Goal: Obtain resource: Download file/media

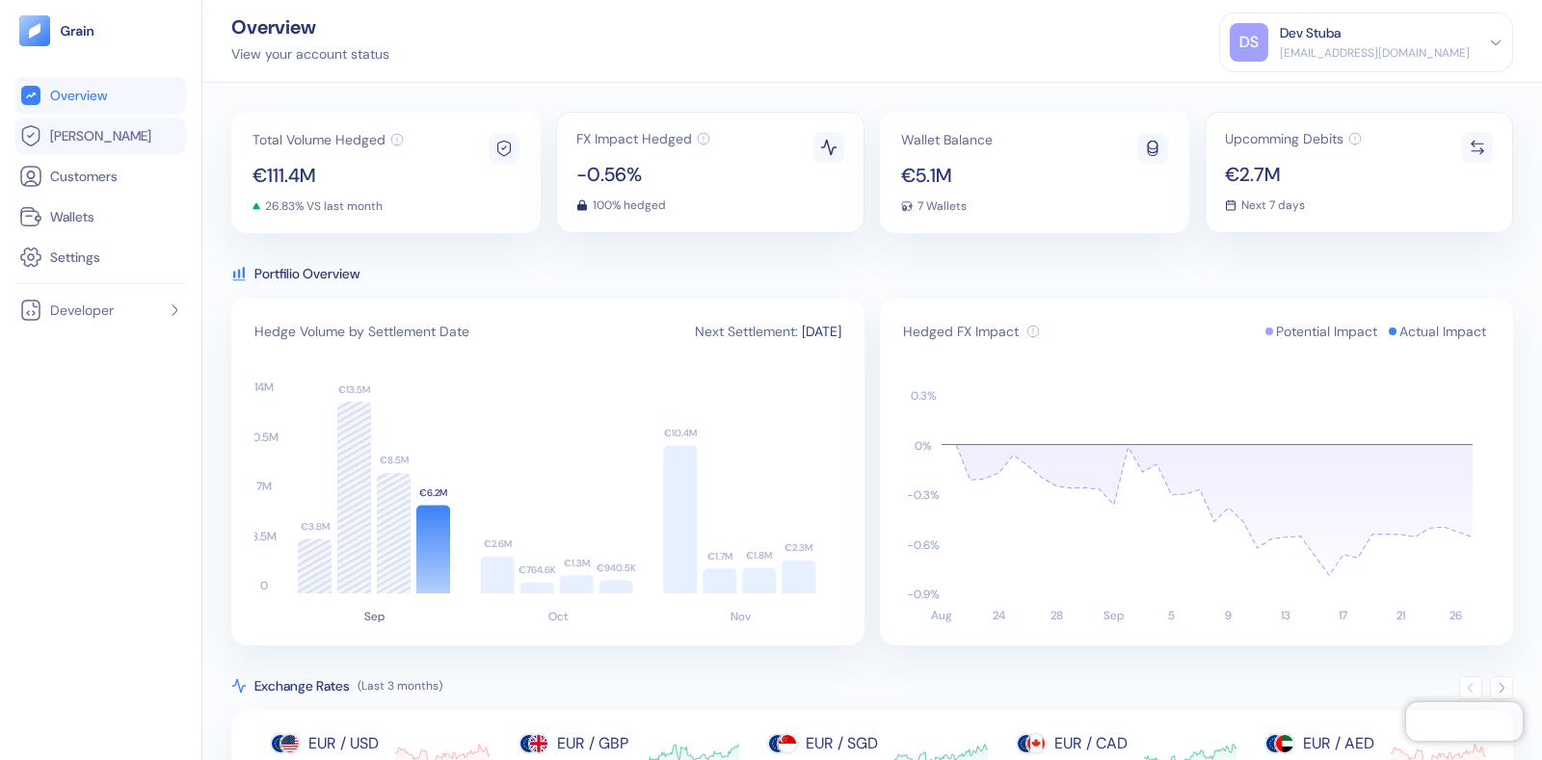
click at [102, 135] on link "[PERSON_NAME]" at bounding box center [100, 135] width 163 height 23
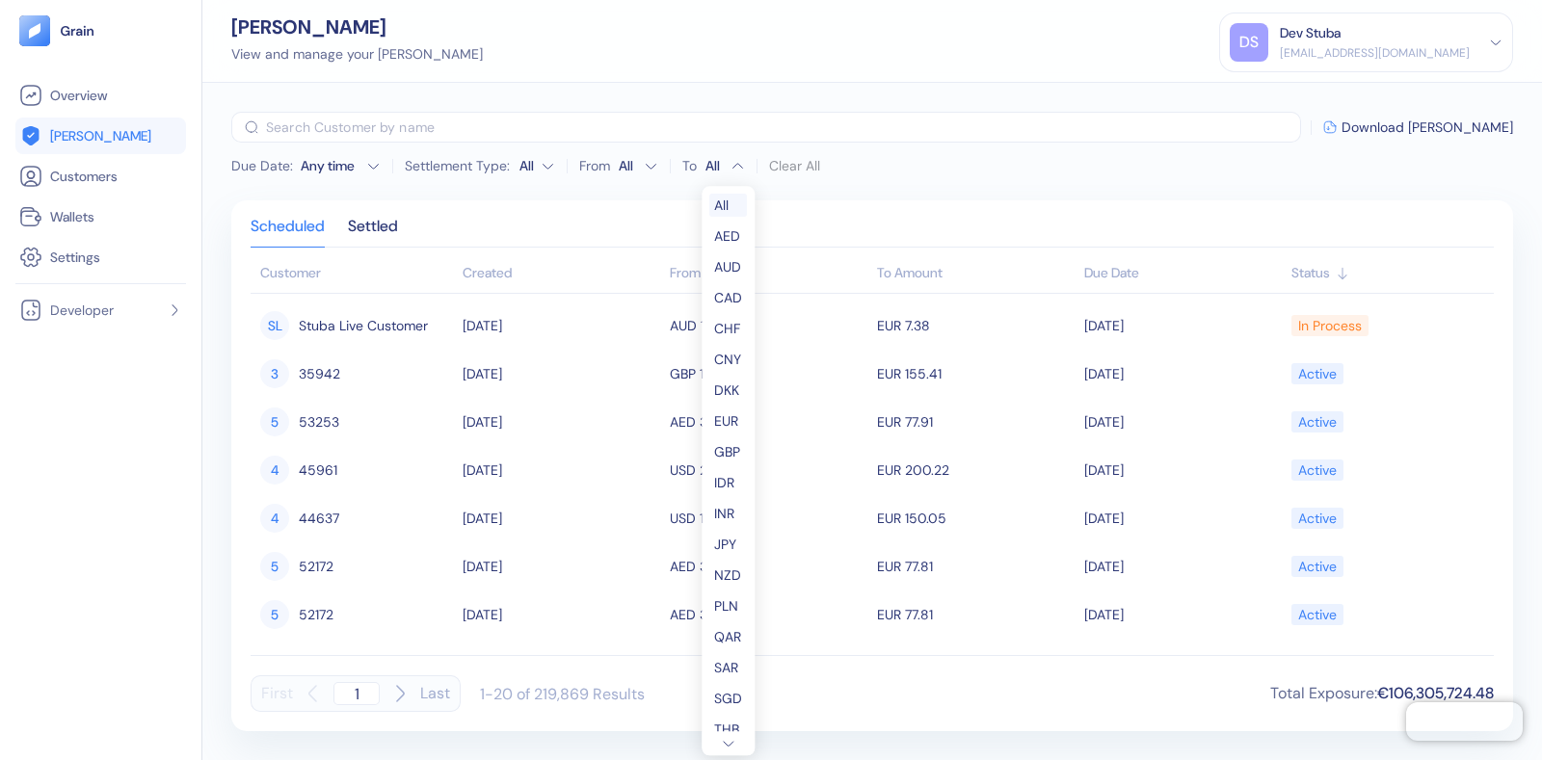
click at [704, 155] on html "Pingdom Check: App Online Overview [PERSON_NAME] Customers Wallets Settings Dev…" at bounding box center [771, 380] width 1542 height 760
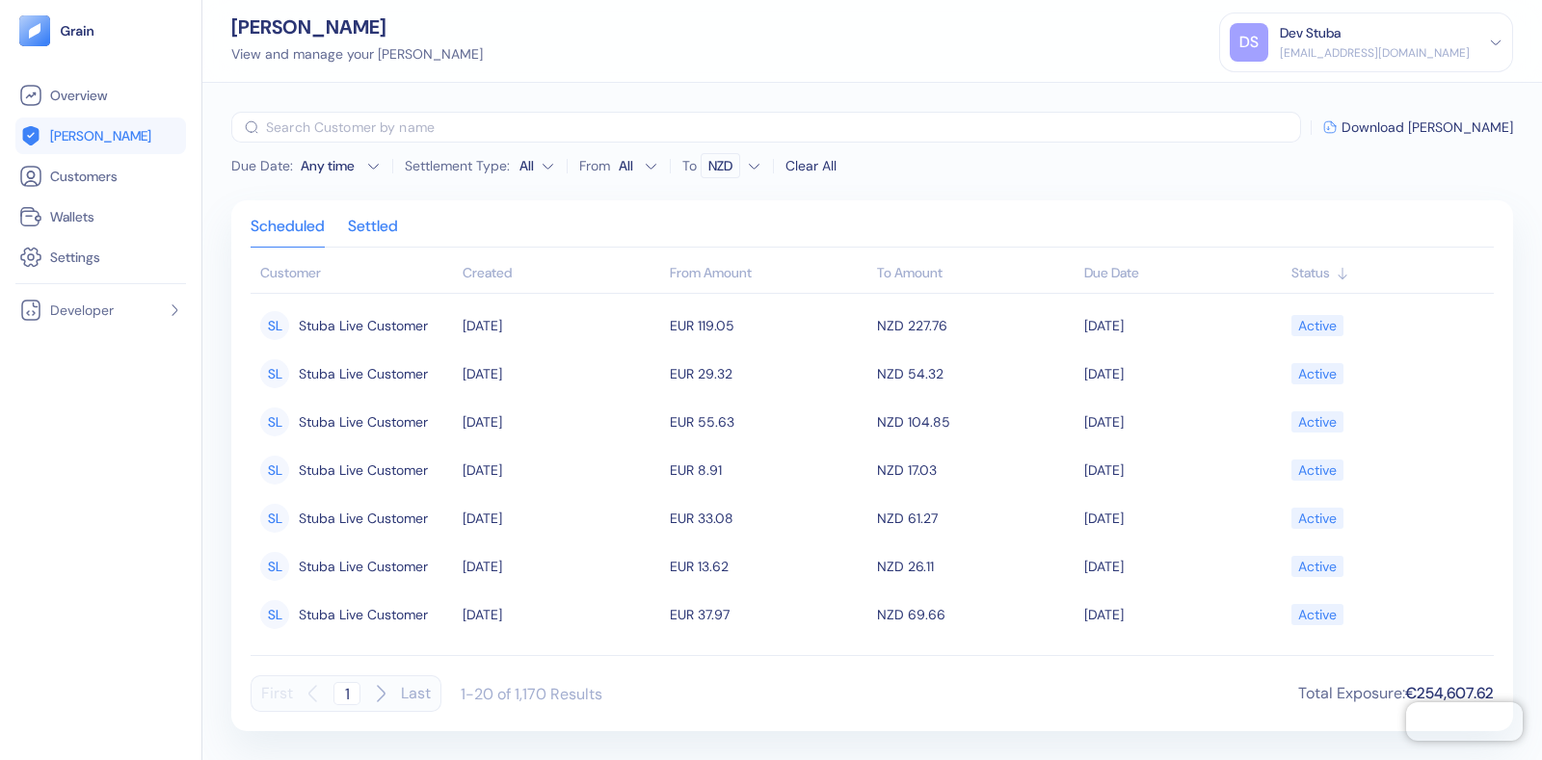
click at [375, 235] on div "Settled" at bounding box center [373, 233] width 50 height 27
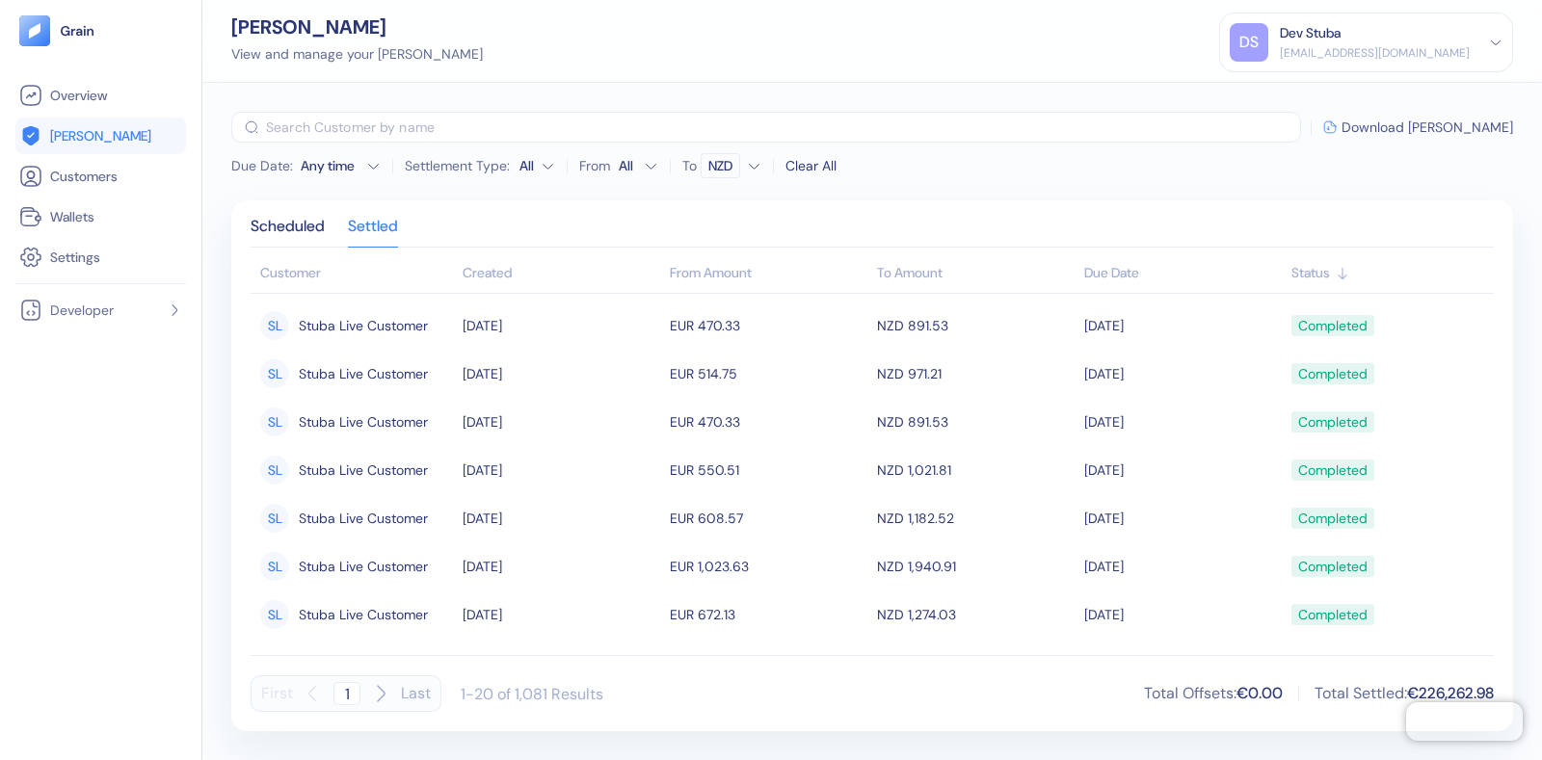
click at [1446, 120] on span "Download [PERSON_NAME]" at bounding box center [1427, 126] width 172 height 13
click at [1459, 128] on span "Download [PERSON_NAME]" at bounding box center [1427, 126] width 172 height 13
